Goal: Navigation & Orientation: Go to known website

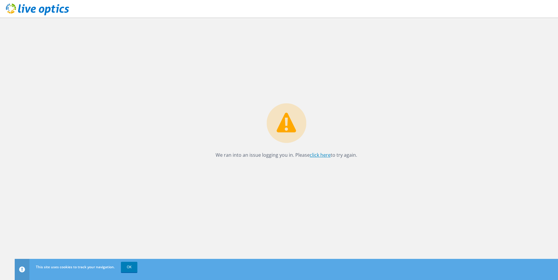
click at [318, 154] on link "click here" at bounding box center [320, 155] width 21 height 6
click at [318, 155] on link "click here" at bounding box center [320, 155] width 21 height 6
